Goal: Task Accomplishment & Management: Complete application form

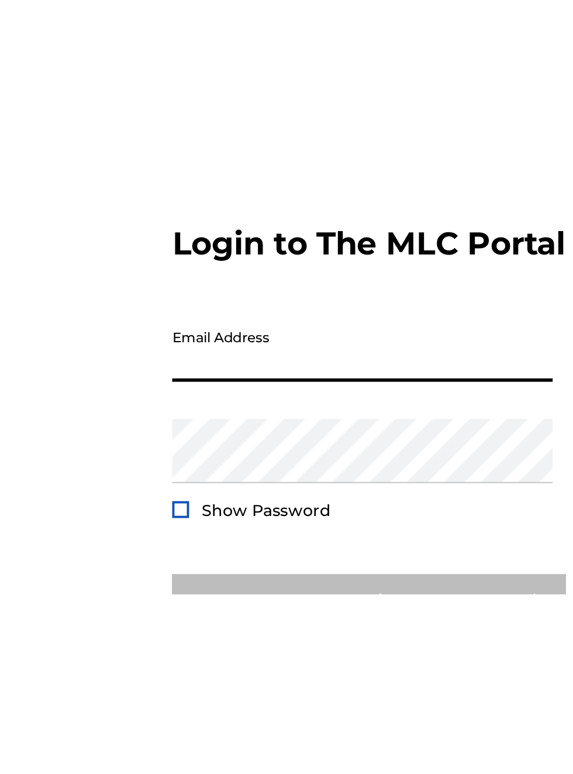
scroll to position [35, 0]
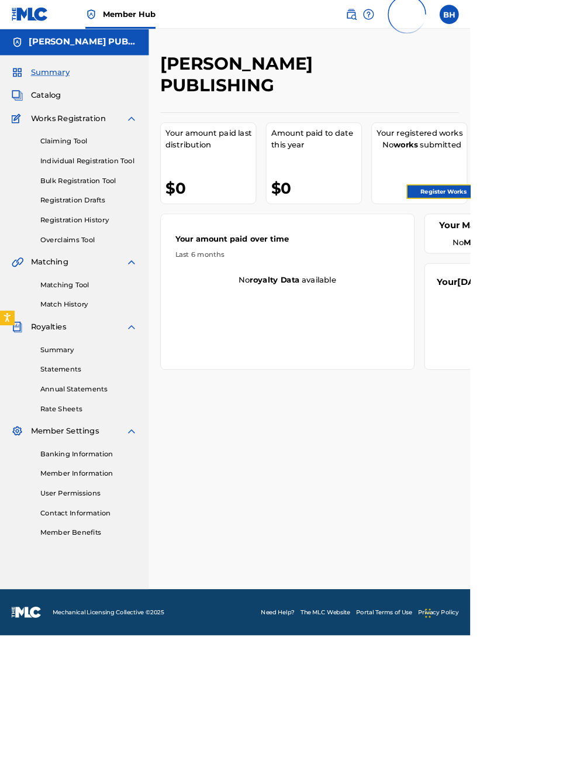
click at [555, 233] on link "Register Works" at bounding box center [541, 234] width 90 height 18
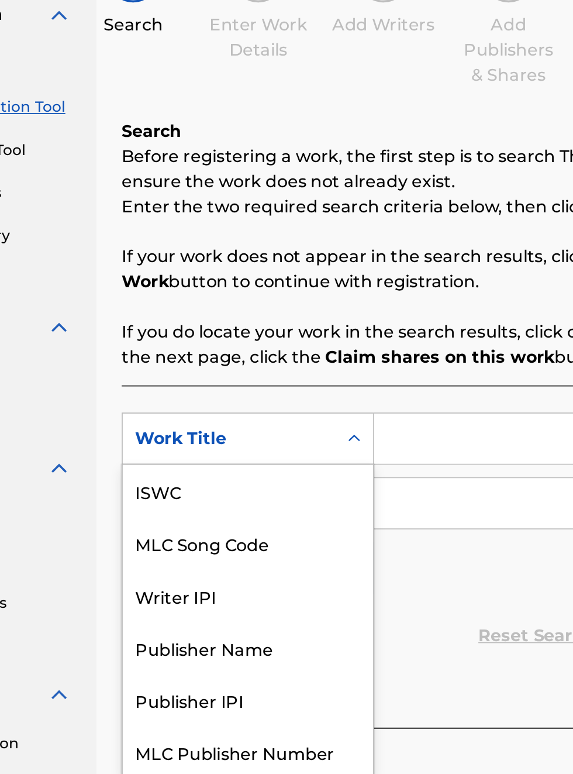
scroll to position [29, 0]
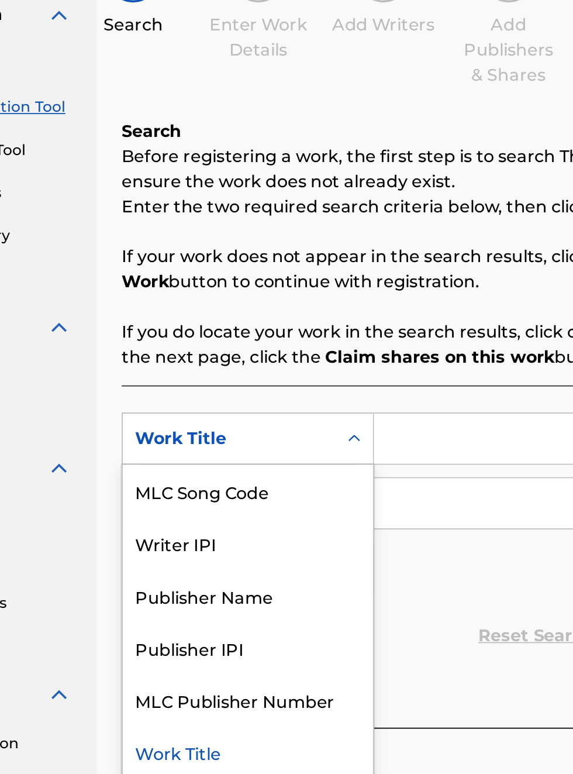
click at [257, 494] on div "Publisher IPI" at bounding box center [266, 498] width 140 height 29
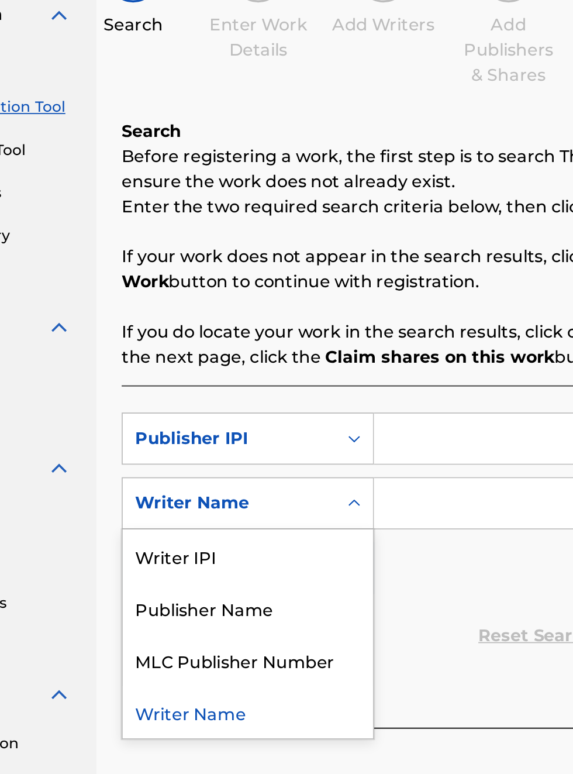
click at [278, 469] on div "Publisher Name" at bounding box center [266, 476] width 140 height 29
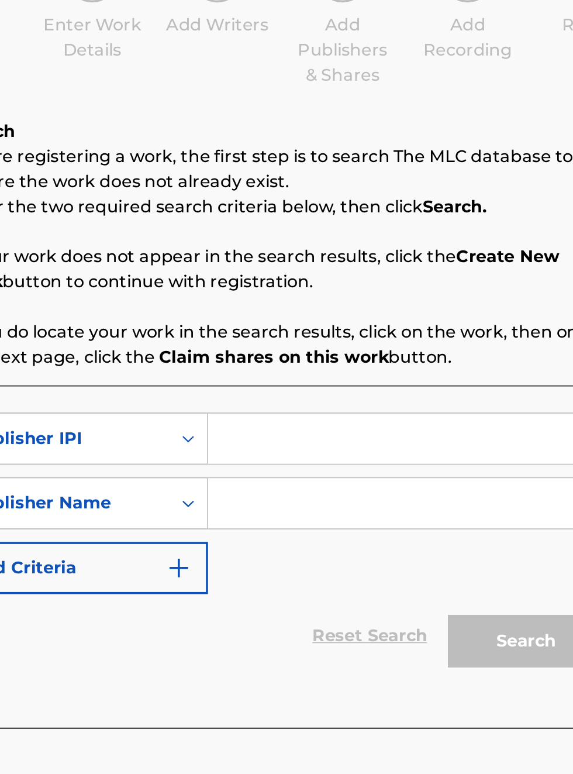
scroll to position [136, 220]
click at [388, 368] on input "Search Form" at bounding box center [448, 382] width 222 height 28
type input "00340604990"
click at [393, 417] on input "Search Form" at bounding box center [448, 418] width 222 height 28
click at [376, 412] on input "Search Form" at bounding box center [448, 418] width 222 height 28
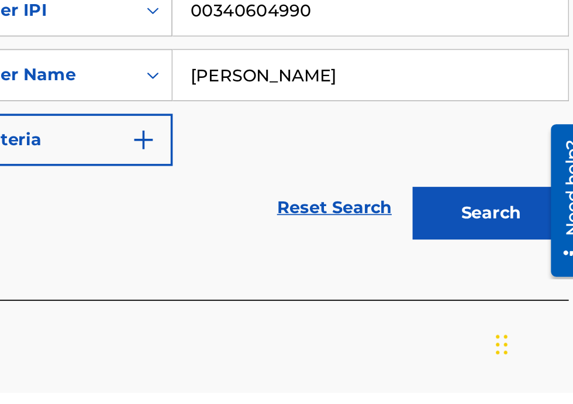
scroll to position [193, 0]
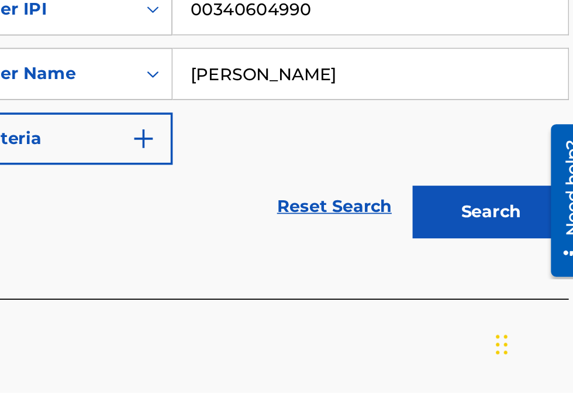
type input "Bobby Hamilton"
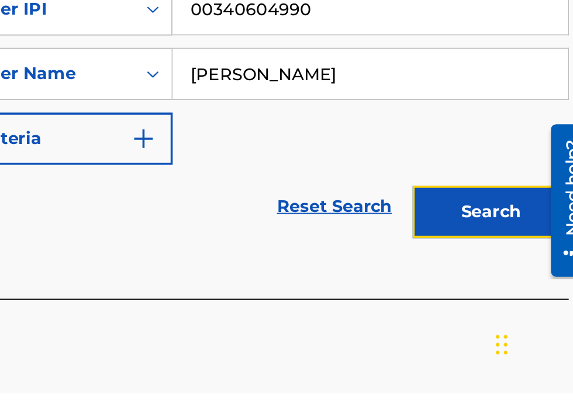
click at [529, 304] on button "Search" at bounding box center [516, 302] width 88 height 29
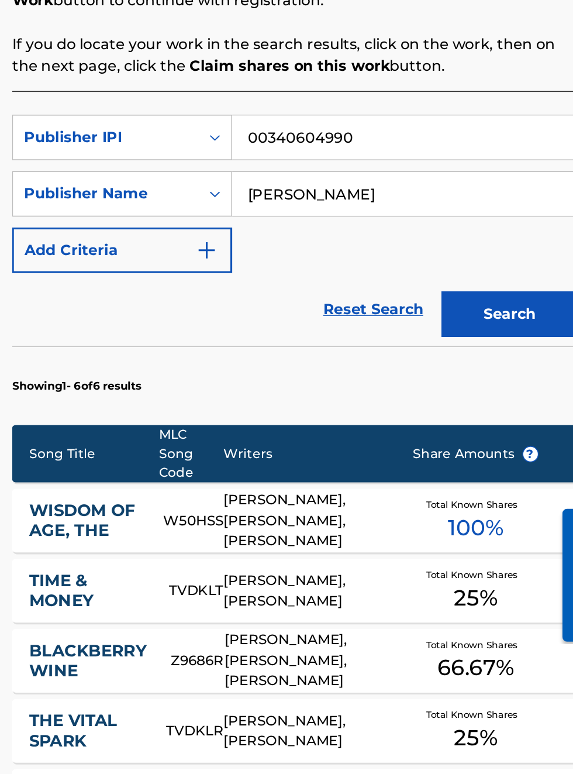
scroll to position [222, 187]
click at [521, 420] on button "Search" at bounding box center [516, 424] width 88 height 29
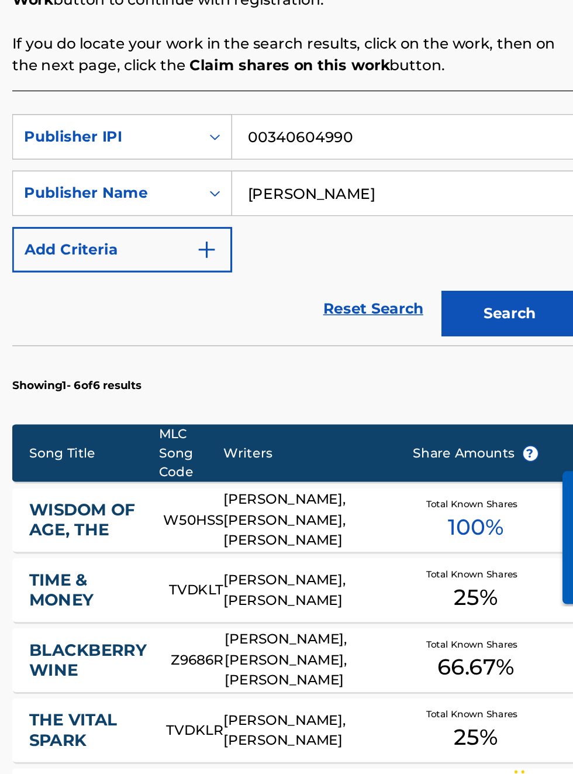
scroll to position [0, 0]
